Goal: Task Accomplishment & Management: Manage account settings

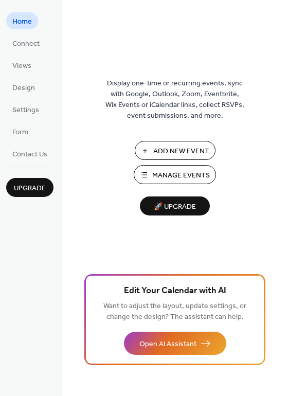
drag, startPoint x: 180, startPoint y: 179, endPoint x: 243, endPoint y: 188, distance: 64.0
click at [243, 188] on div "Display one-time or recurring events, sync with Google, Outlook, Zoom, Eventbri…" at bounding box center [175, 214] width 226 height 363
click at [173, 173] on span "Manage Events" at bounding box center [181, 175] width 58 height 11
click at [20, 136] on span "Form" at bounding box center [20, 132] width 16 height 11
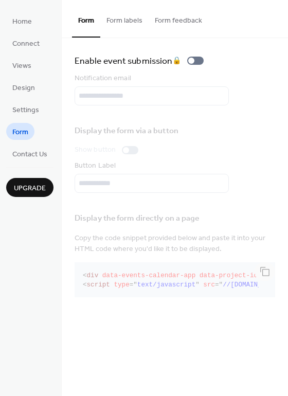
click at [131, 21] on button "Form labels" at bounding box center [124, 18] width 48 height 37
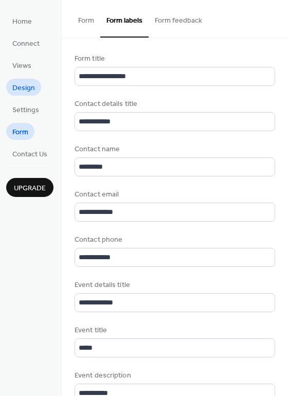
click at [27, 88] on span "Design" at bounding box center [23, 88] width 23 height 11
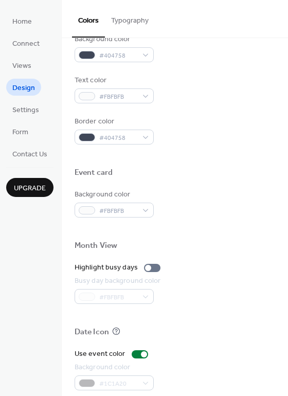
scroll to position [440, 0]
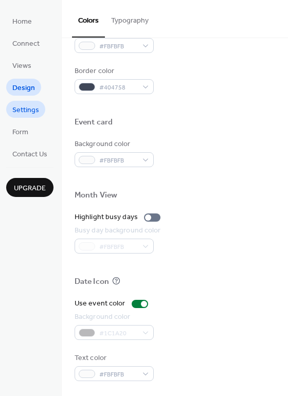
click at [17, 110] on span "Settings" at bounding box center [25, 110] width 27 height 11
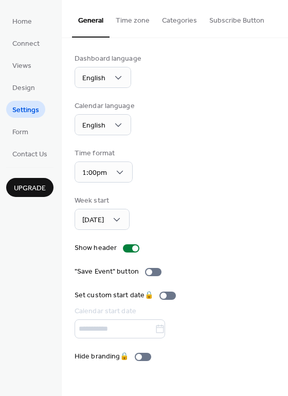
click at [180, 18] on button "Categories" at bounding box center [179, 18] width 47 height 37
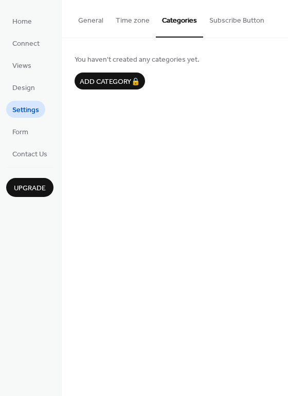
click at [88, 21] on button "General" at bounding box center [91, 18] width 38 height 37
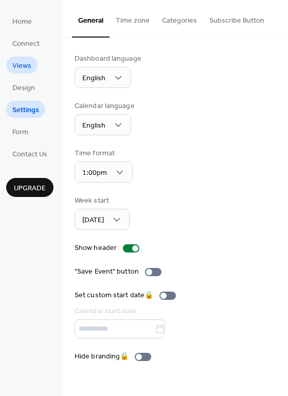
click at [27, 61] on span "Views" at bounding box center [21, 66] width 19 height 11
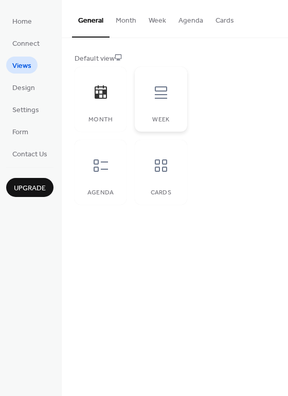
click at [146, 97] on div at bounding box center [161, 92] width 31 height 31
click at [164, 174] on div at bounding box center [161, 165] width 31 height 31
click at [107, 174] on div at bounding box center [100, 165] width 31 height 31
drag, startPoint x: 90, startPoint y: 183, endPoint x: 91, endPoint y: 196, distance: 12.9
click at [91, 196] on div "Agenda" at bounding box center [100, 192] width 31 height 7
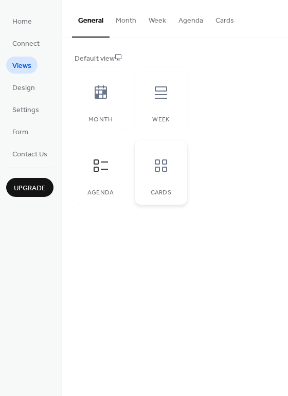
click at [181, 167] on div "Cards" at bounding box center [161, 172] width 52 height 65
click at [159, 100] on div at bounding box center [161, 92] width 31 height 31
click at [100, 113] on div "Month" at bounding box center [101, 99] width 52 height 65
click at [163, 101] on div at bounding box center [161, 92] width 31 height 31
click at [32, 84] on span "Design" at bounding box center [23, 88] width 23 height 11
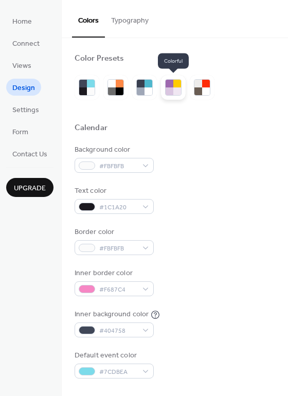
click at [169, 91] on div at bounding box center [170, 92] width 8 height 8
